Goal: Transaction & Acquisition: Purchase product/service

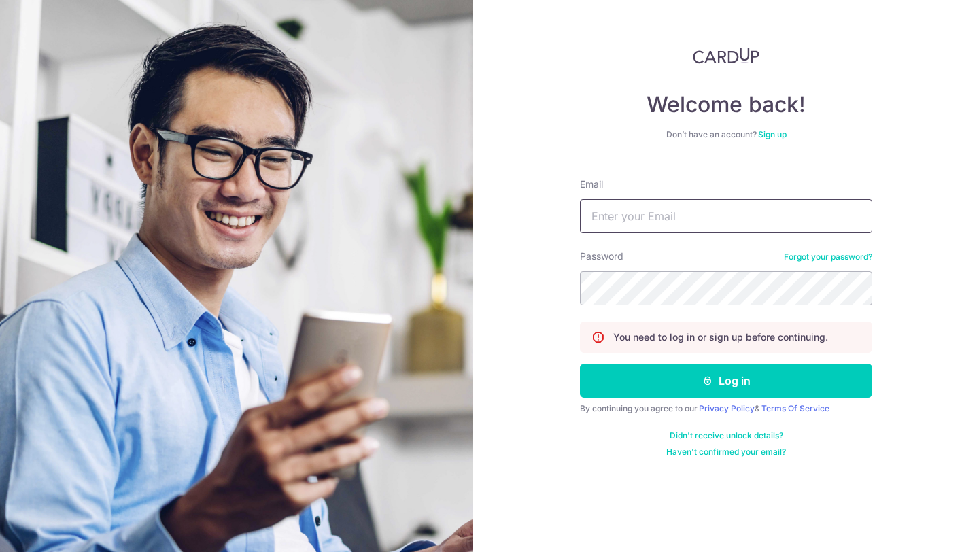
click at [594, 216] on input "Email" at bounding box center [726, 216] width 292 height 34
type input "jeremiahlim95@gmail.com"
click at [580, 364] on button "Log in" at bounding box center [726, 381] width 292 height 34
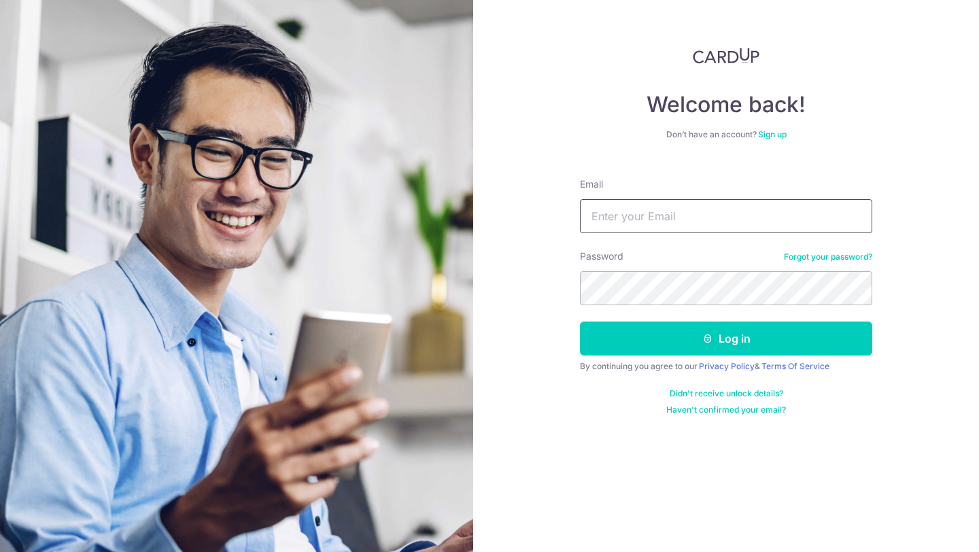
click at [688, 225] on input "Email" at bounding box center [726, 216] width 292 height 34
type input "jeremiahlim95@gmail.com"
click at [809, 260] on link "Forgot your password?" at bounding box center [828, 257] width 88 height 11
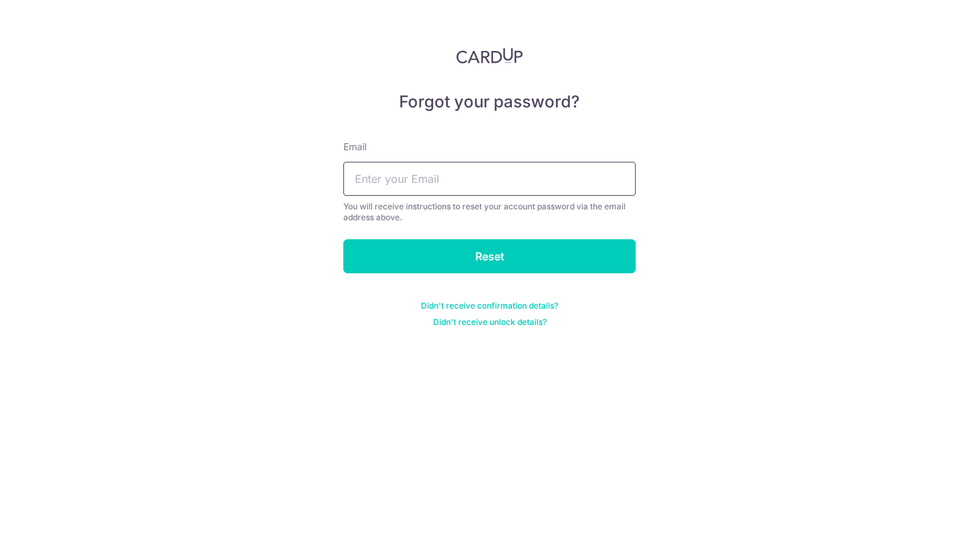
click at [558, 177] on input "text" at bounding box center [489, 179] width 292 height 34
type input "jeremiahlim95@gmail.com"
click at [343, 239] on input "Reset" at bounding box center [489, 256] width 292 height 34
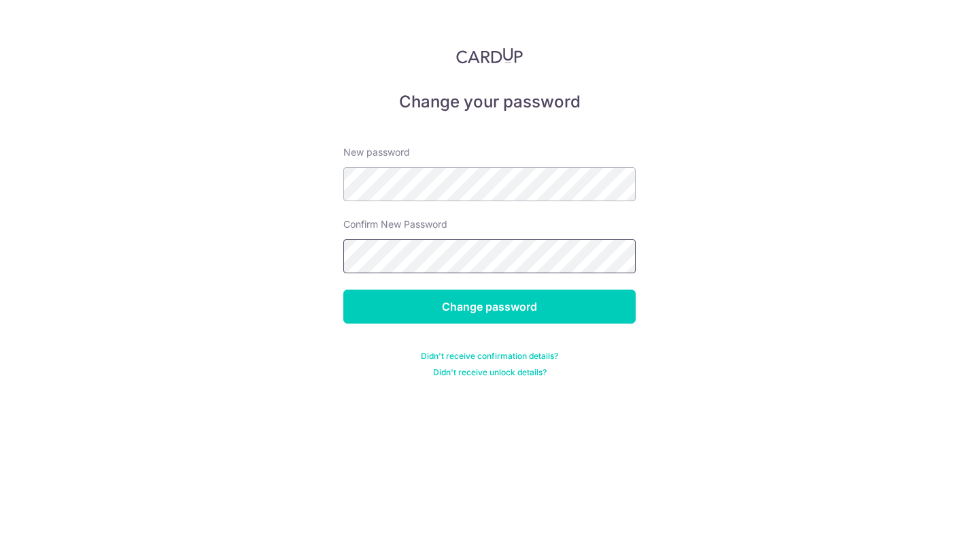
click at [343, 290] on input "Change password" at bounding box center [489, 307] width 292 height 34
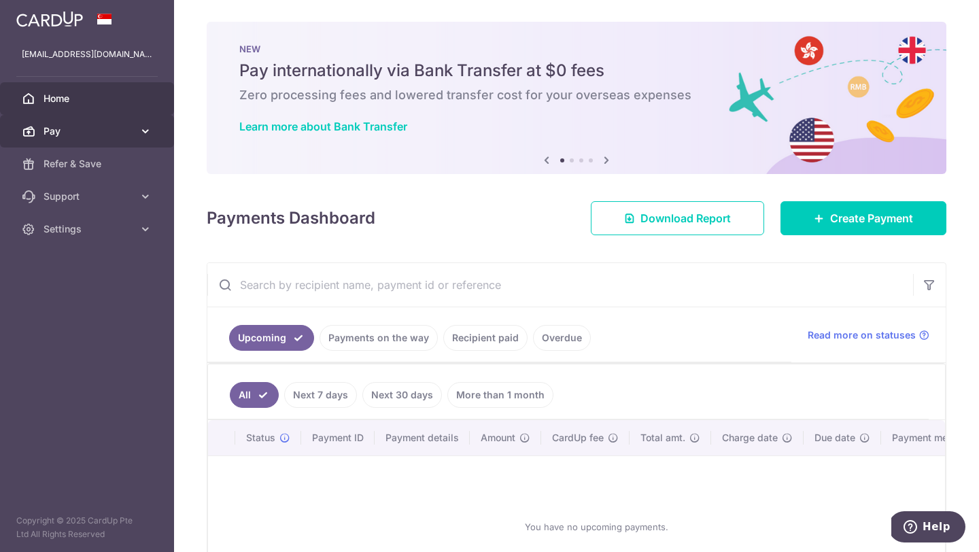
click at [159, 132] on link "Pay" at bounding box center [87, 131] width 174 height 33
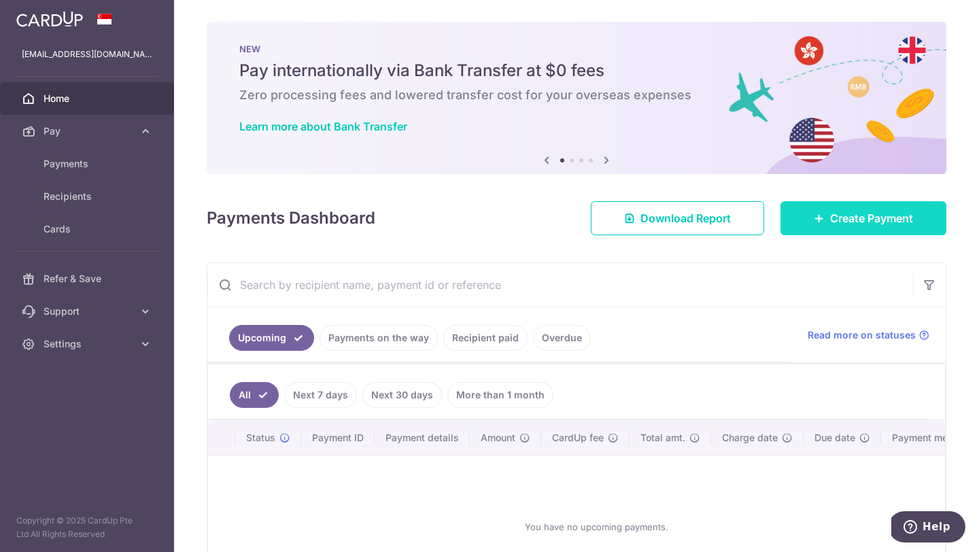
click at [840, 228] on link "Create Payment" at bounding box center [864, 218] width 166 height 34
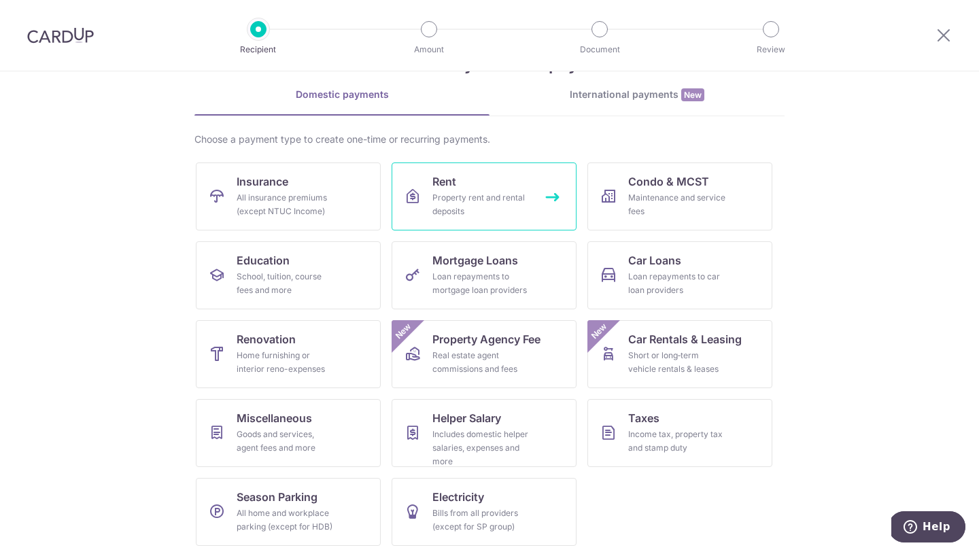
scroll to position [56, 0]
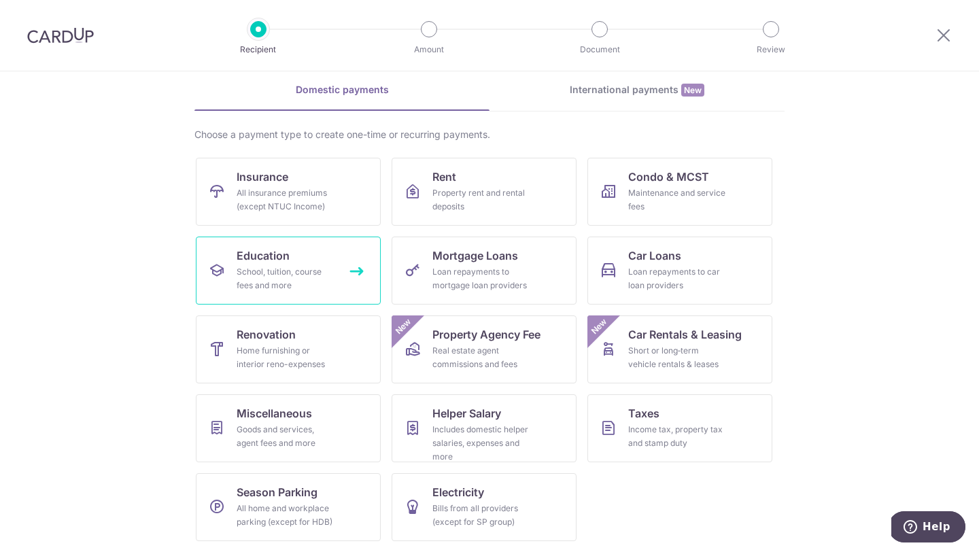
click at [277, 257] on span "Education" at bounding box center [263, 256] width 53 height 16
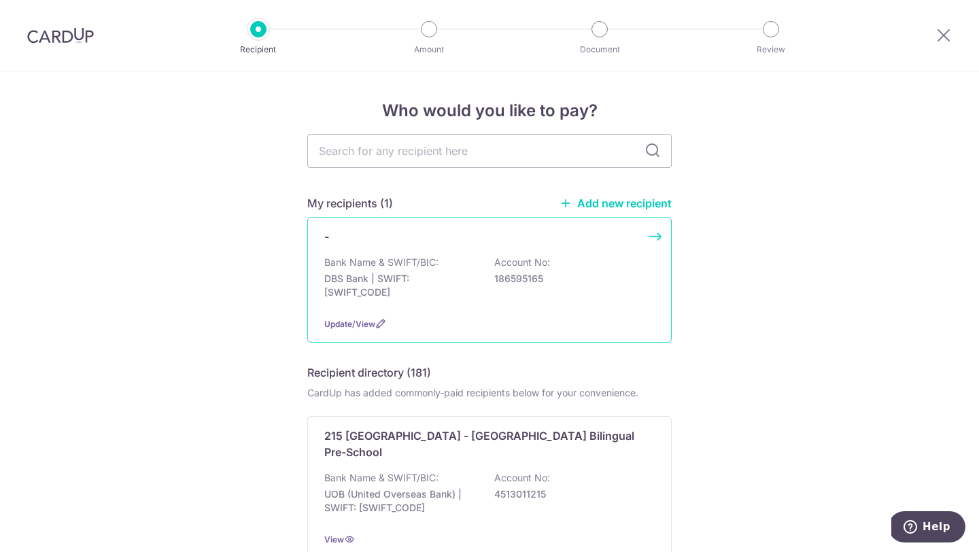
click at [443, 271] on div "Bank Name & SWIFT/BIC: DBS Bank | SWIFT: DBSSSGSGXXX Account No: 186595165" at bounding box center [489, 281] width 330 height 50
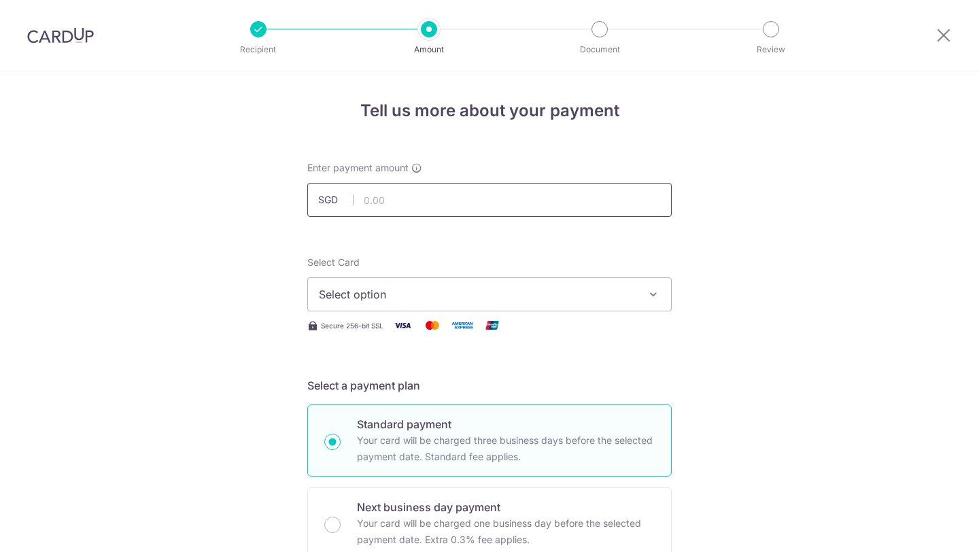
click at [435, 208] on input "text" at bounding box center [489, 200] width 364 height 34
type input "1,000.00"
click at [502, 301] on span "Select option" at bounding box center [477, 294] width 317 height 16
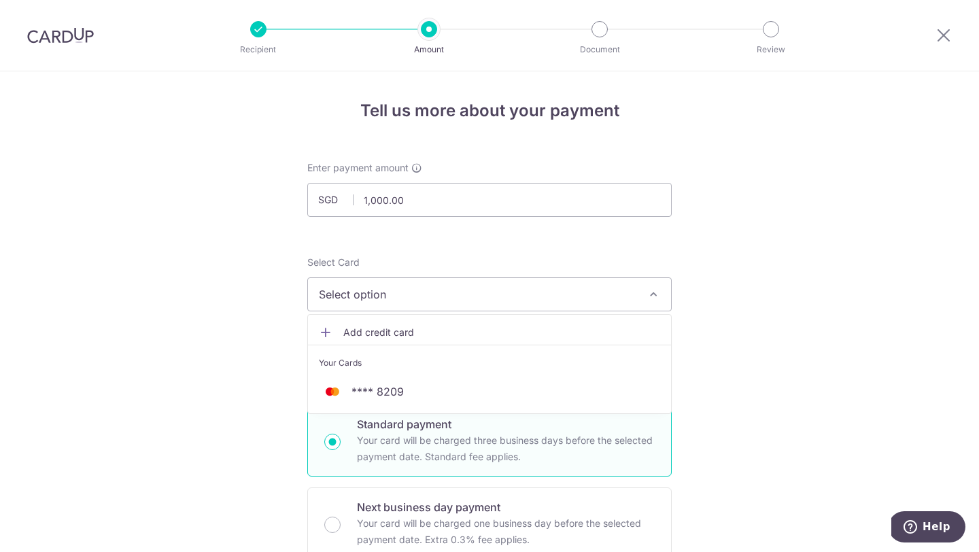
click at [483, 328] on span "Add credit card" at bounding box center [501, 333] width 317 height 14
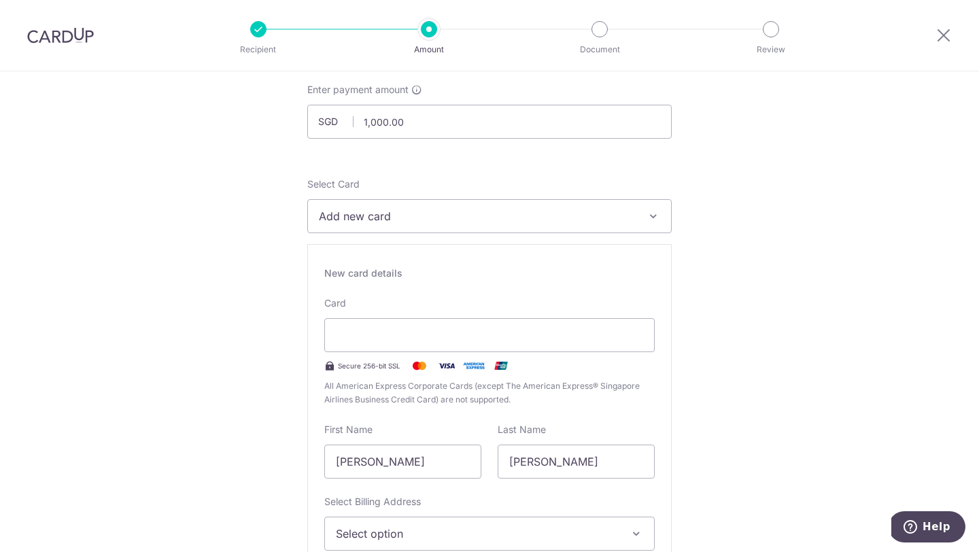
scroll to position [79, 0]
click at [559, 214] on span "Add new card" at bounding box center [477, 215] width 317 height 16
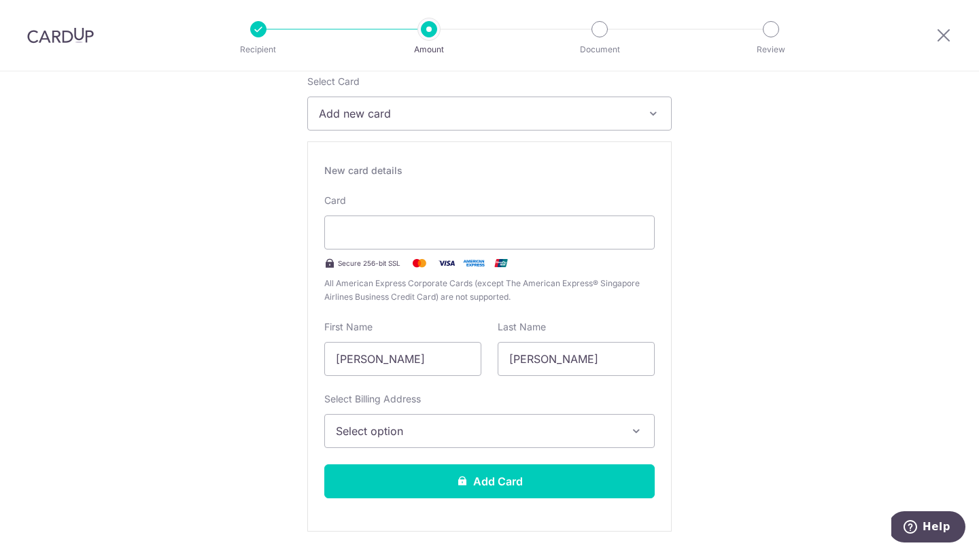
scroll to position [184, 0]
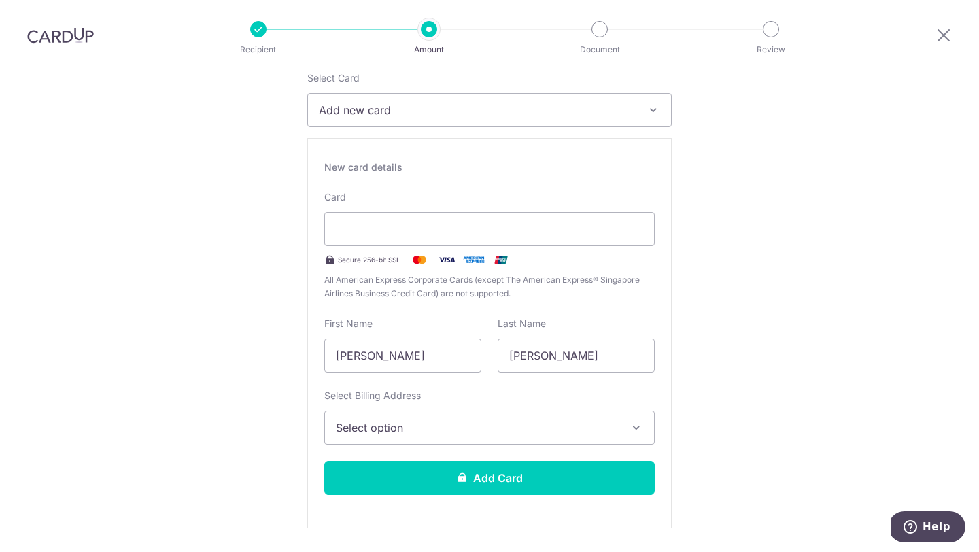
click at [527, 435] on span "Select option" at bounding box center [477, 428] width 283 height 16
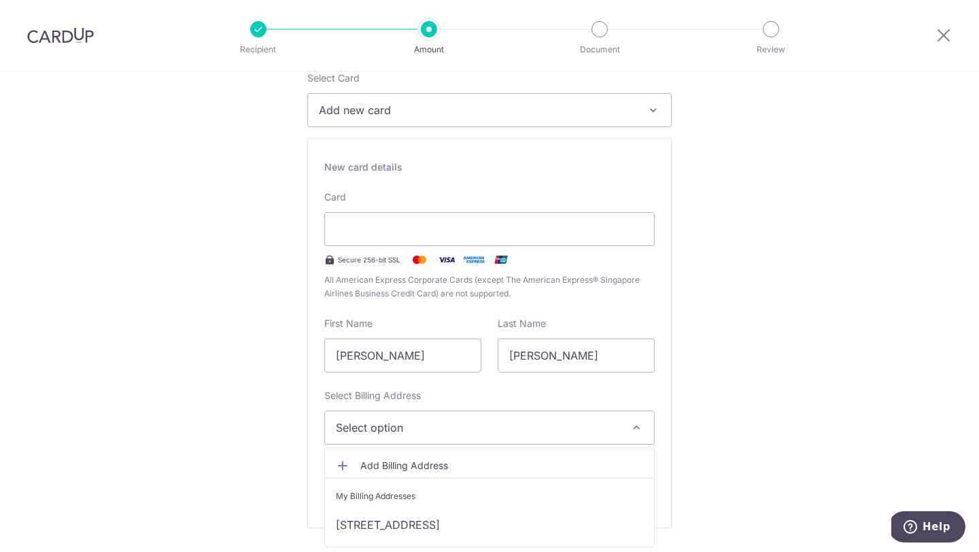
scroll to position [232, 0]
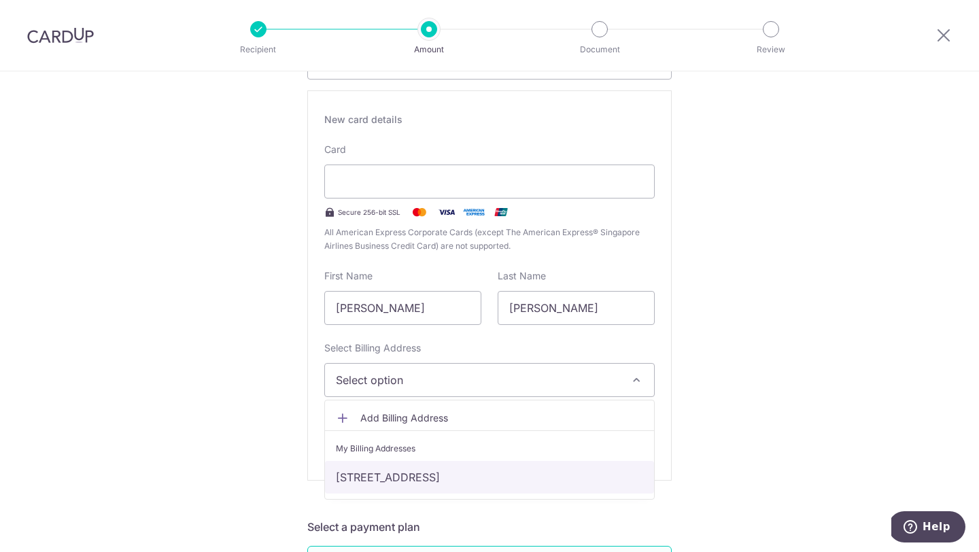
click at [517, 477] on link "[STREET_ADDRESS]" at bounding box center [489, 477] width 329 height 33
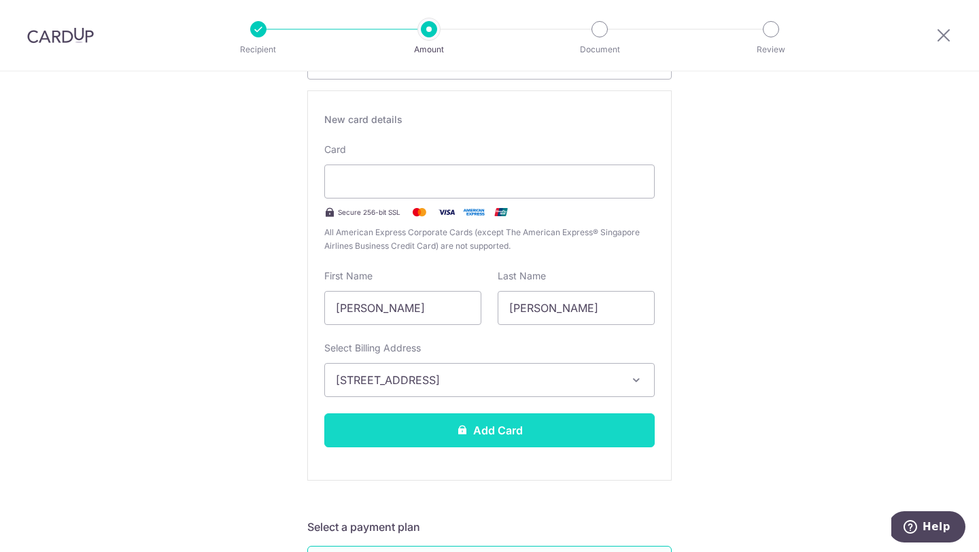
click at [528, 428] on button "Add Card" at bounding box center [489, 430] width 330 height 34
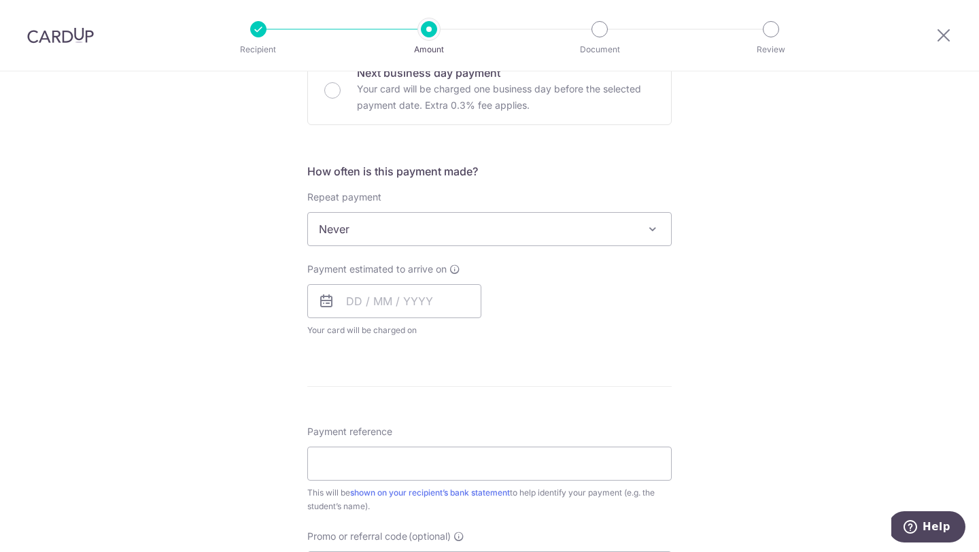
scroll to position [439, 0]
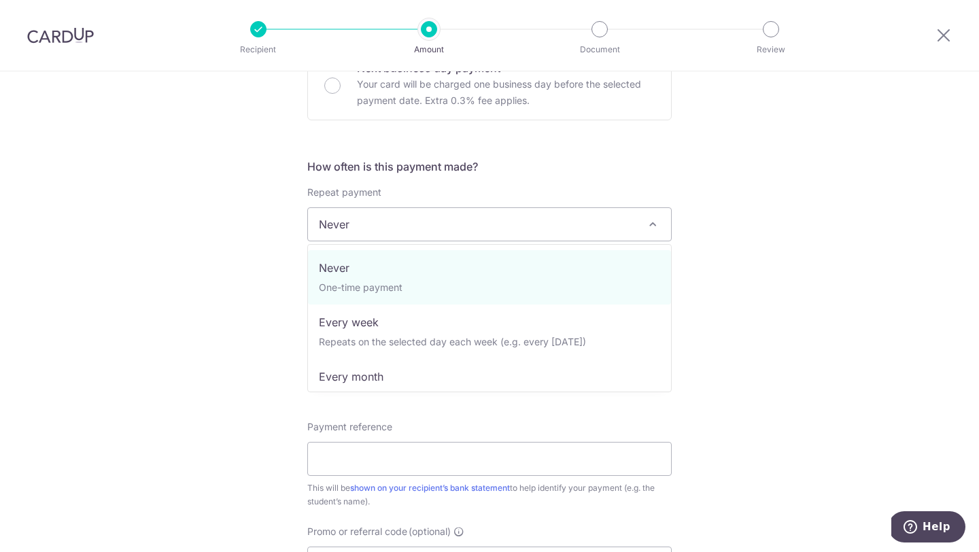
click at [563, 214] on span "Never" at bounding box center [489, 224] width 363 height 33
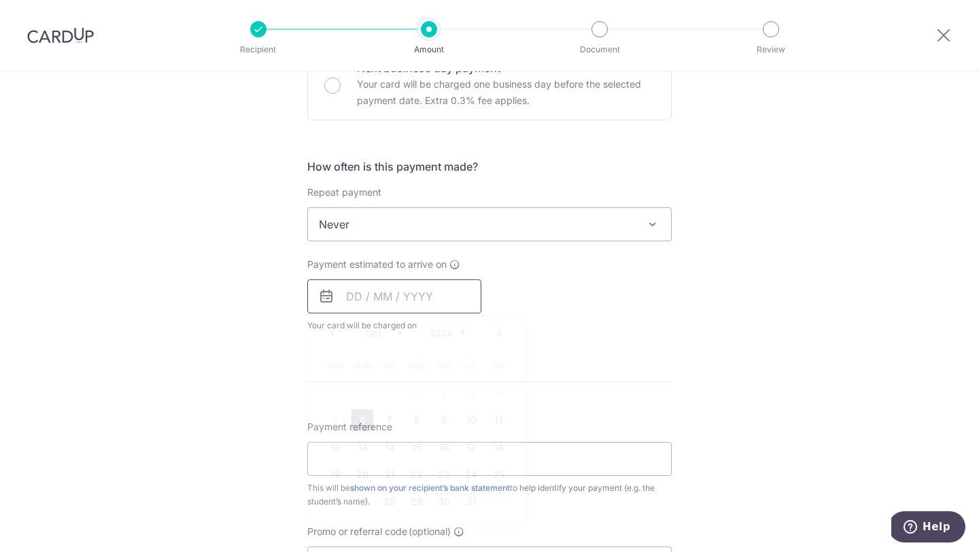
click at [360, 298] on input "text" at bounding box center [394, 296] width 174 height 34
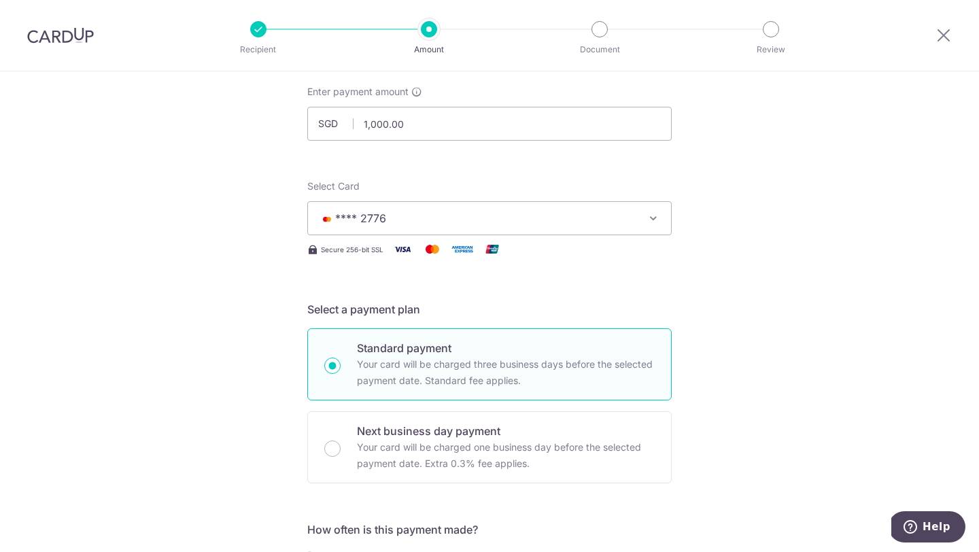
scroll to position [80, 0]
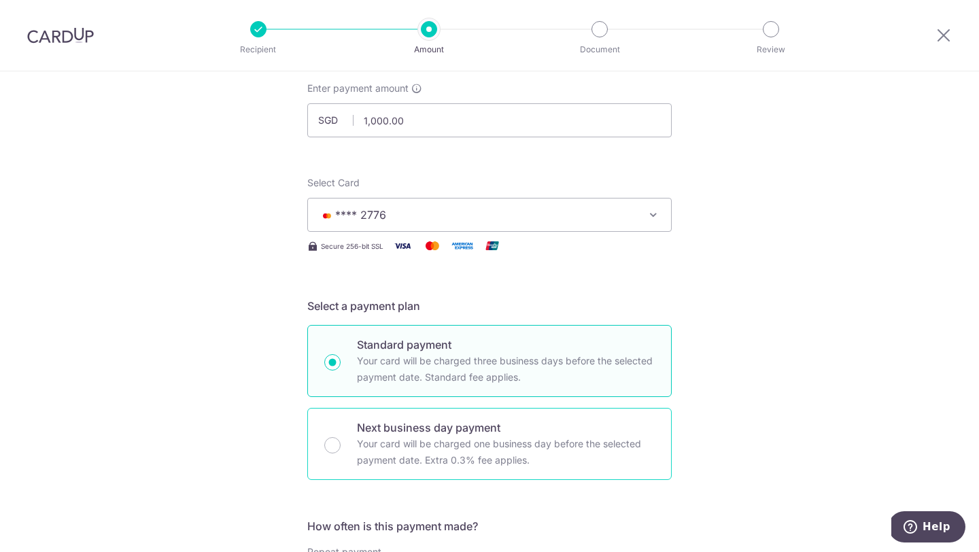
click at [340, 437] on div "Next business day payment Your card will be charged one business day before the…" at bounding box center [489, 444] width 364 height 72
radio input "false"
radio input "true"
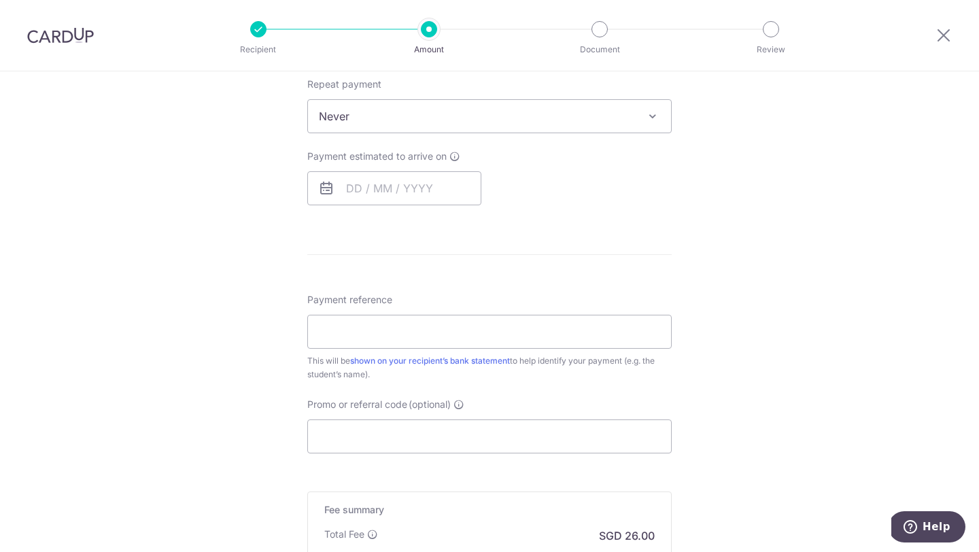
scroll to position [556, 0]
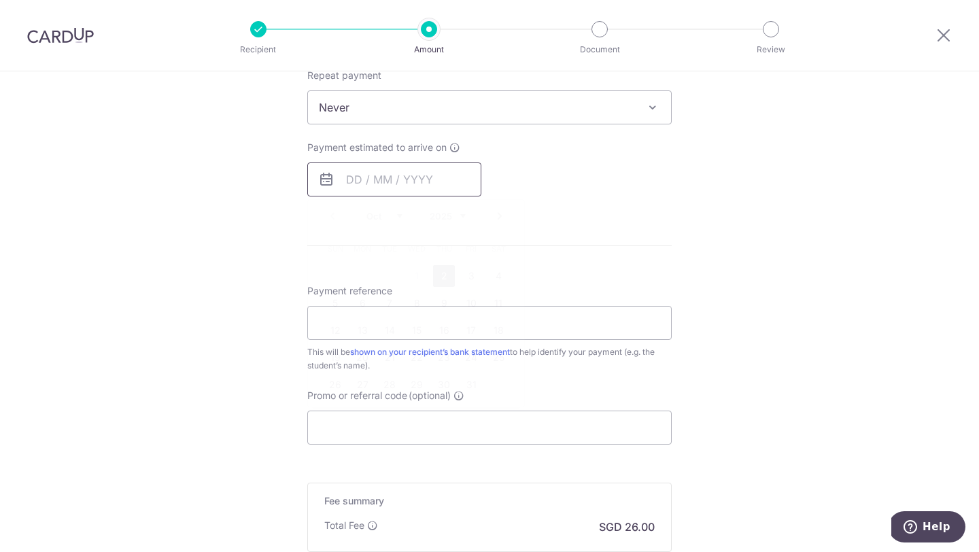
click at [352, 175] on input "text" at bounding box center [394, 180] width 174 height 34
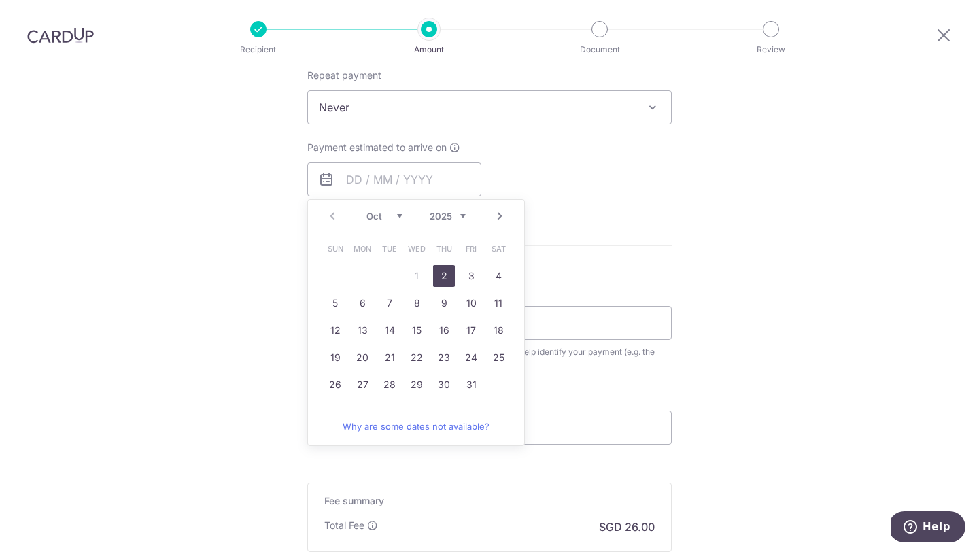
click at [445, 277] on link "2" at bounding box center [444, 276] width 22 height 22
type input "[DATE]"
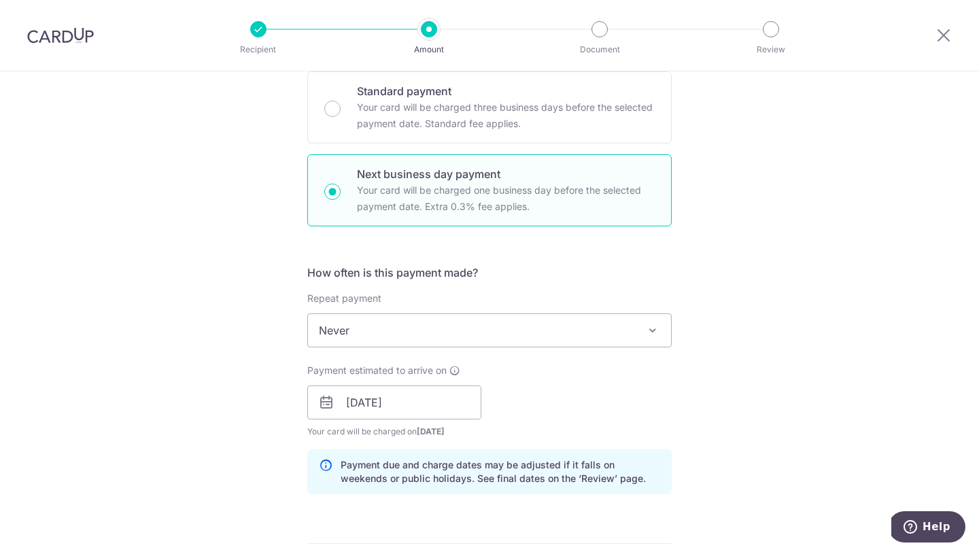
scroll to position [299, 0]
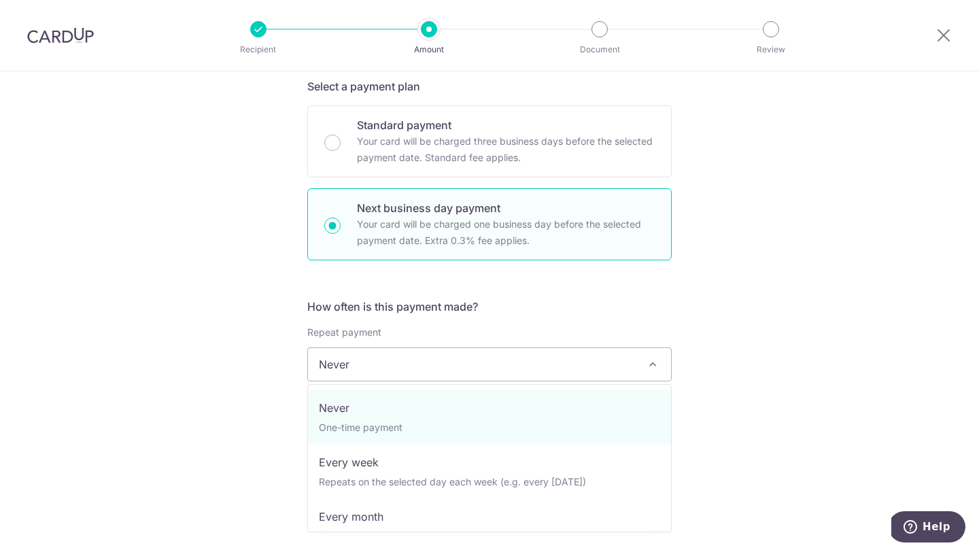
click at [630, 371] on span "Never" at bounding box center [489, 364] width 363 height 33
click at [971, 267] on div "Tell us more about your payment Enter payment amount SGD 1,000.00 1000.00 Card …" at bounding box center [489, 448] width 979 height 1352
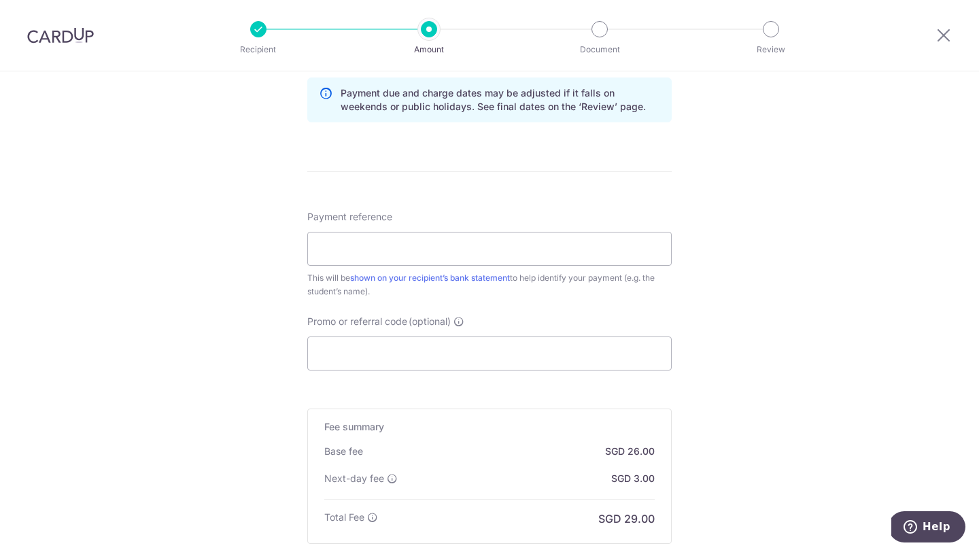
scroll to position [728, 0]
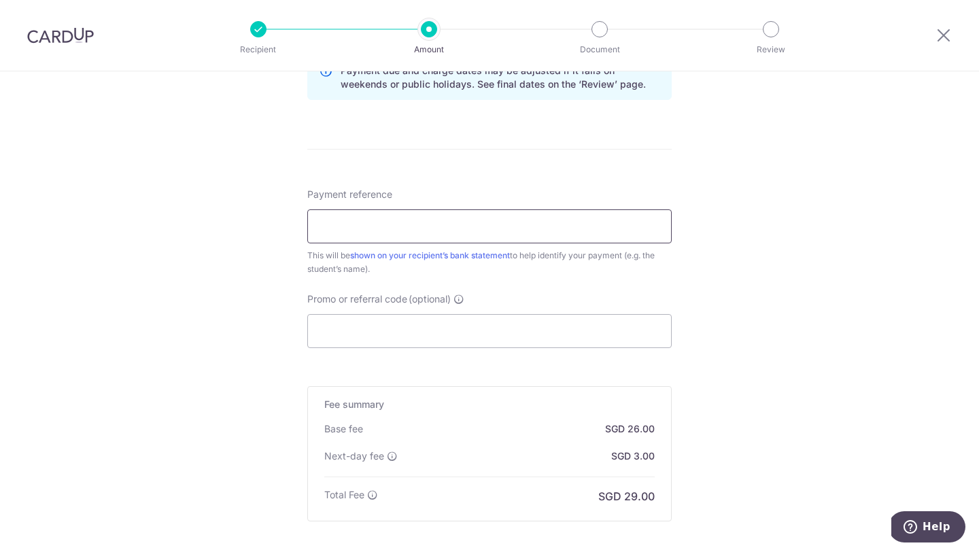
click at [625, 227] on input "Payment reference" at bounding box center [489, 226] width 364 height 34
click at [625, 227] on input "Je" at bounding box center [489, 226] width 364 height 34
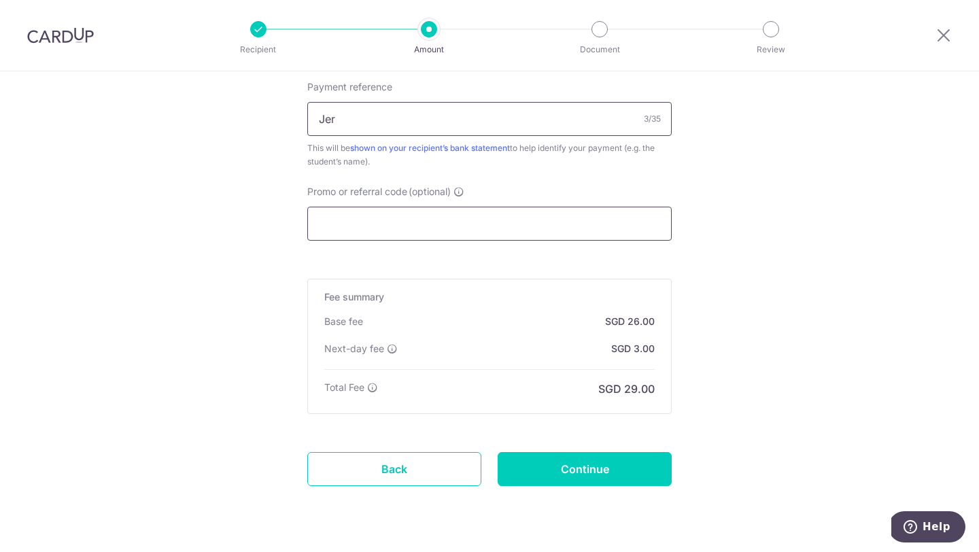
scroll to position [871, 0]
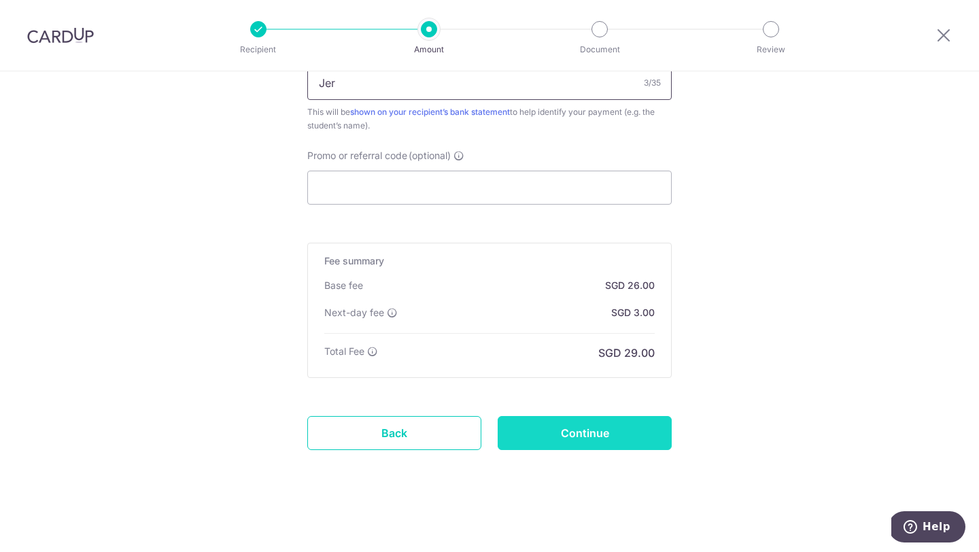
type input "Jer"
click at [575, 432] on input "Continue" at bounding box center [585, 433] width 174 height 34
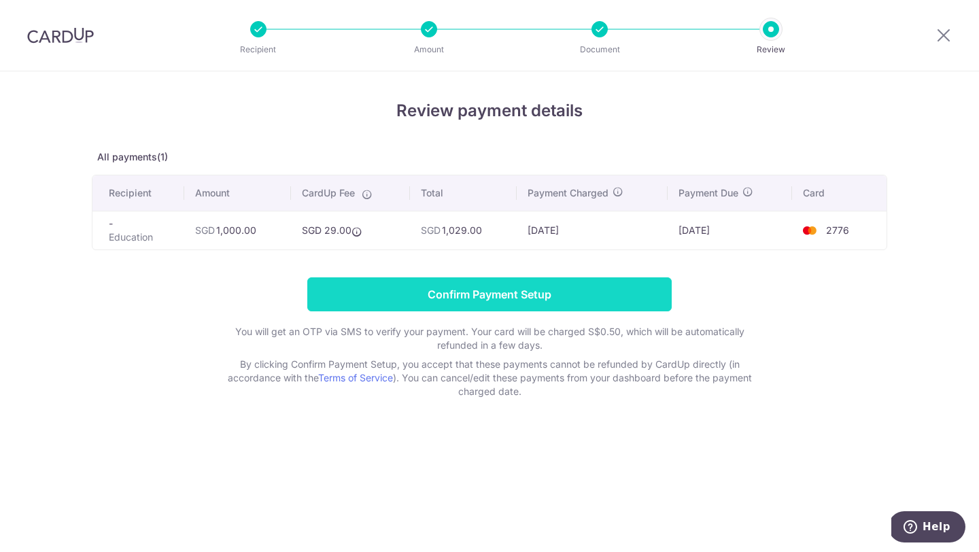
click at [566, 301] on input "Confirm Payment Setup" at bounding box center [489, 294] width 364 height 34
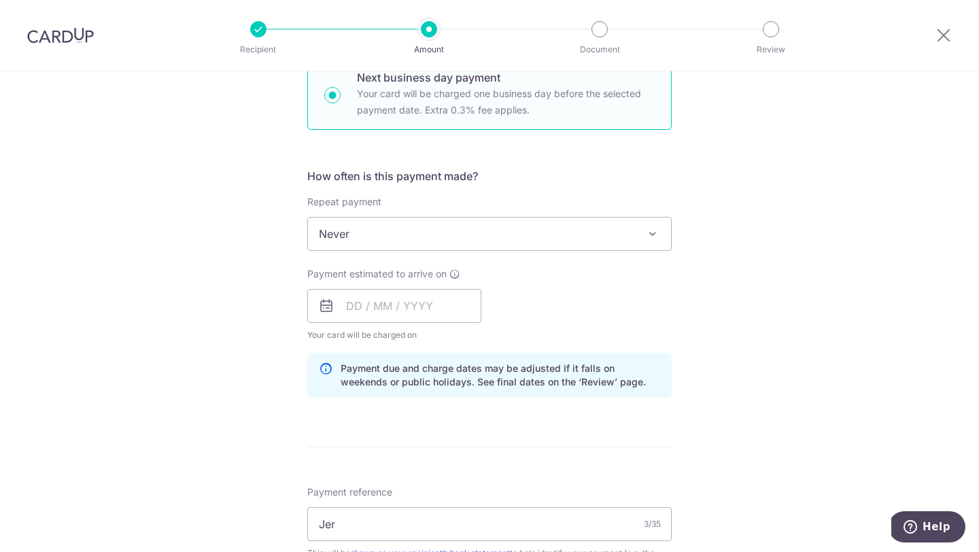
scroll to position [505, 0]
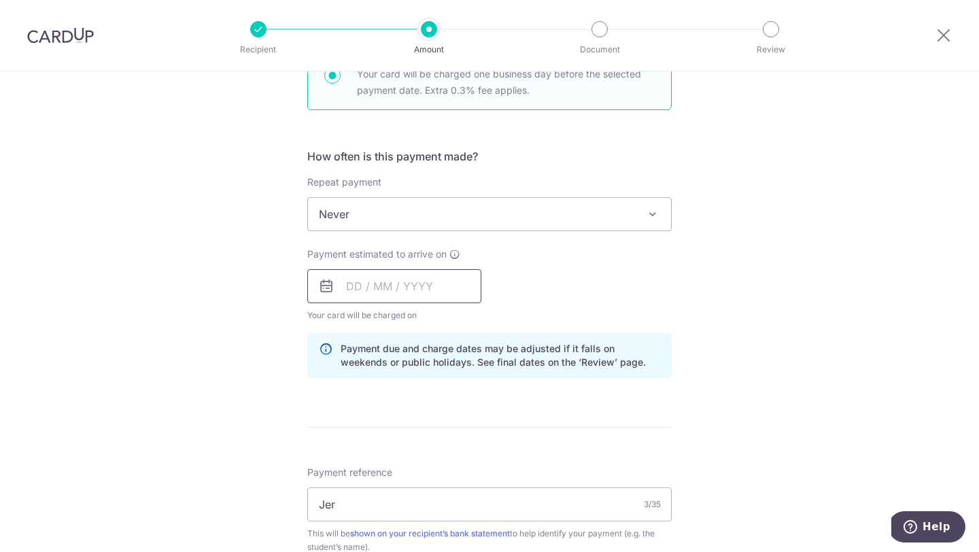
click at [357, 283] on input "text" at bounding box center [394, 286] width 174 height 34
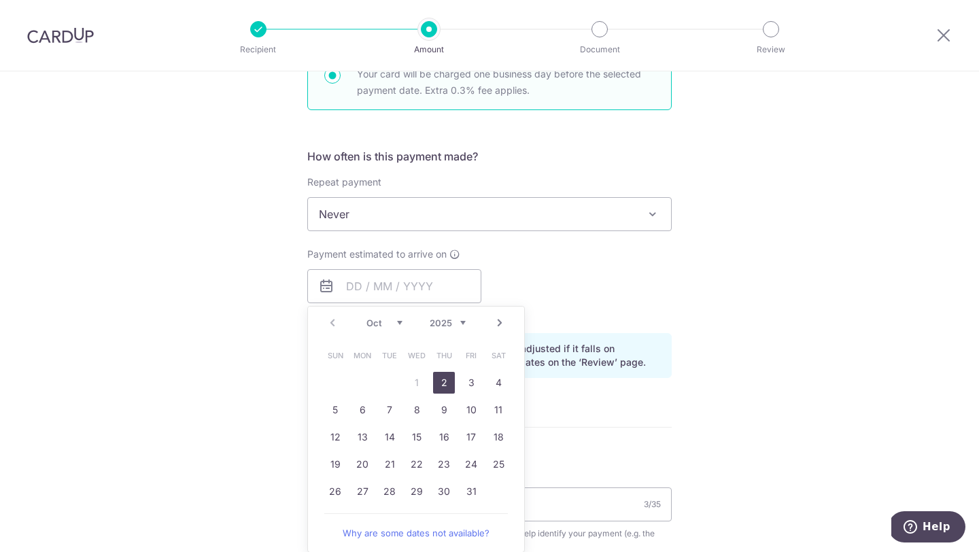
click at [449, 382] on link "2" at bounding box center [444, 383] width 22 height 22
type input "[DATE]"
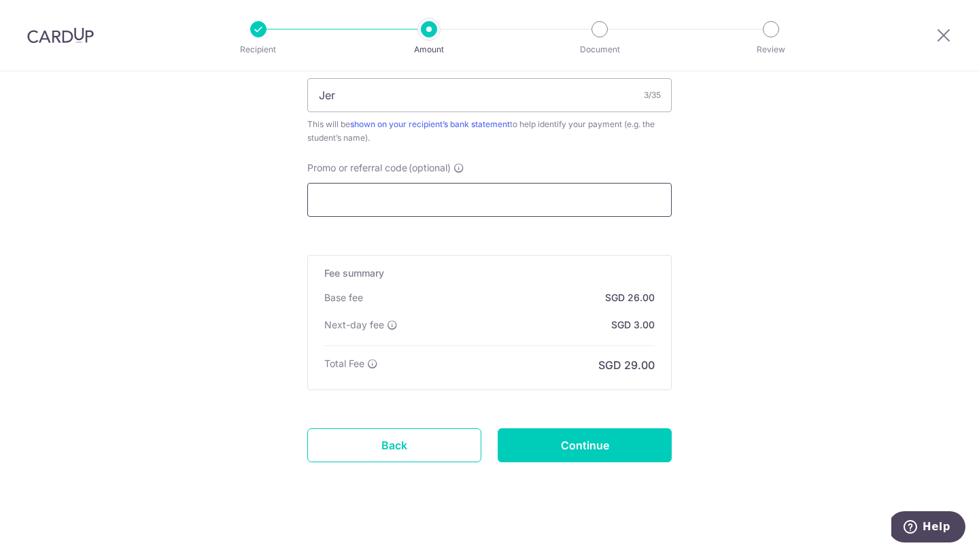
scroll to position [927, 0]
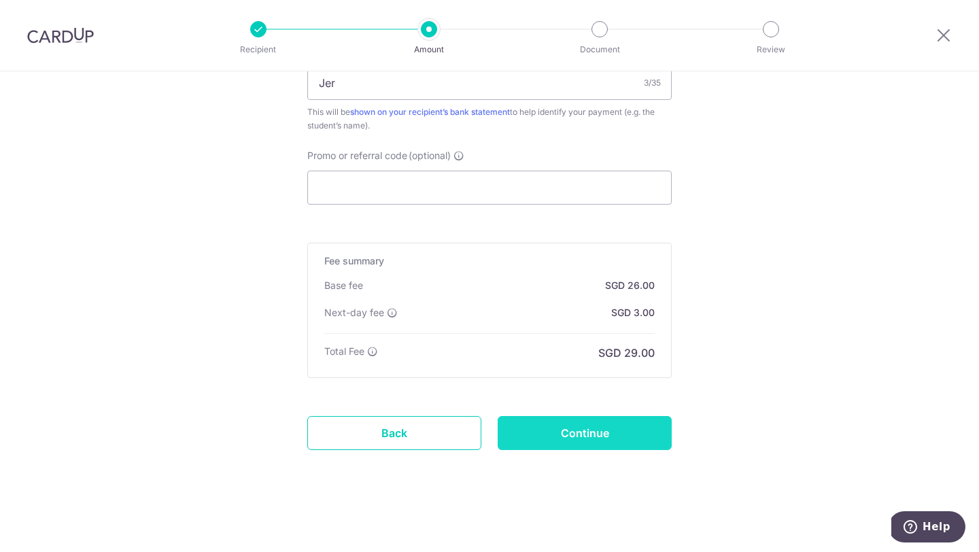
click at [614, 434] on input "Continue" at bounding box center [585, 433] width 174 height 34
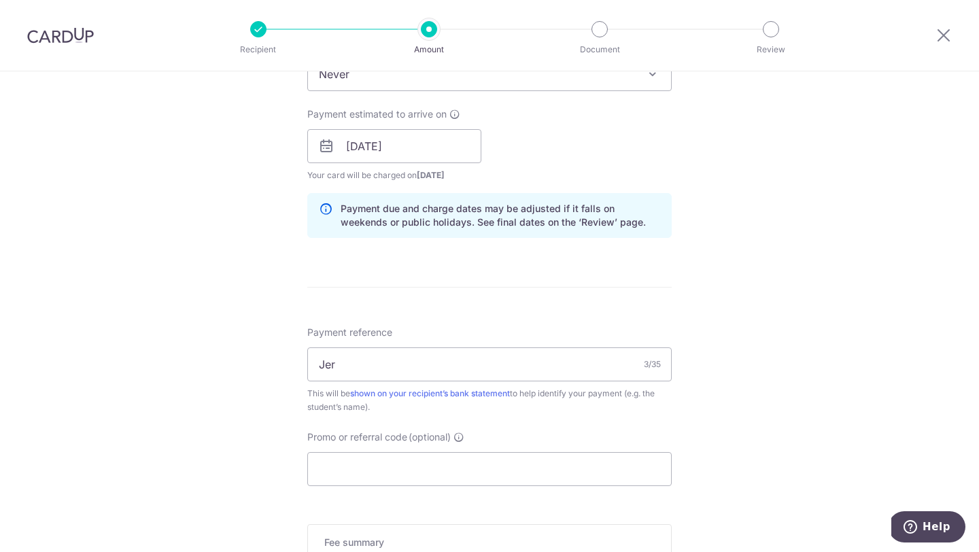
scroll to position [635, 0]
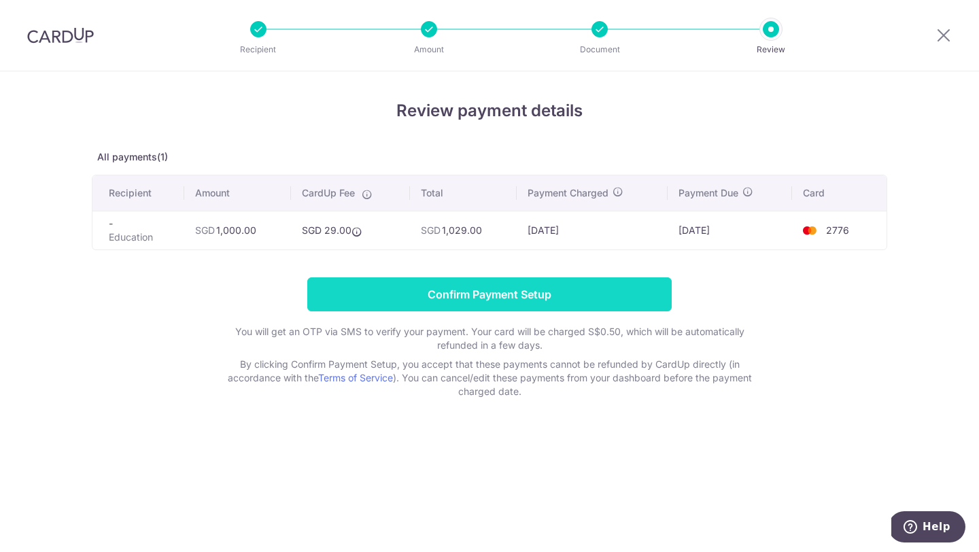
click at [588, 305] on input "Confirm Payment Setup" at bounding box center [489, 294] width 364 height 34
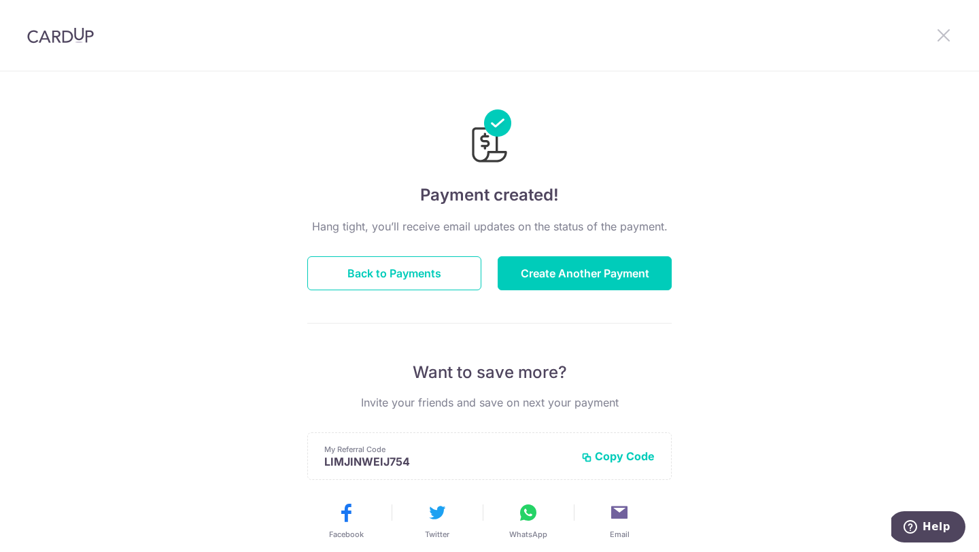
click at [949, 37] on icon at bounding box center [944, 35] width 16 height 17
